Goal: Task Accomplishment & Management: Use online tool/utility

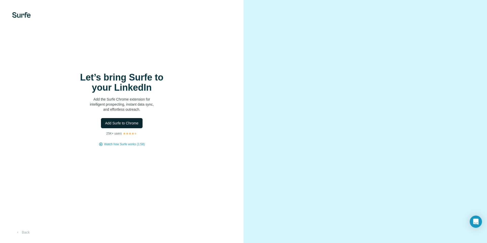
click at [119, 122] on span "Add Surfe to Chrome" at bounding box center [121, 122] width 33 height 5
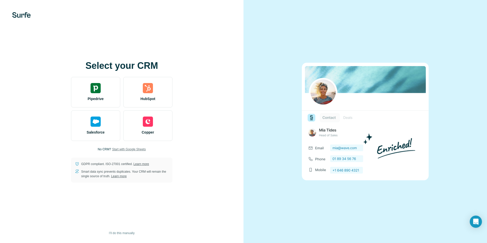
click at [122, 150] on span "Start with Google Sheets" at bounding box center [129, 149] width 34 height 5
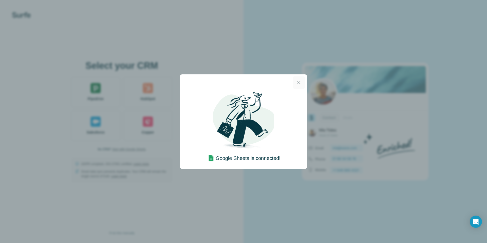
click at [296, 81] on icon "button" at bounding box center [299, 82] width 6 height 6
